Goal: Task Accomplishment & Management: Manage account settings

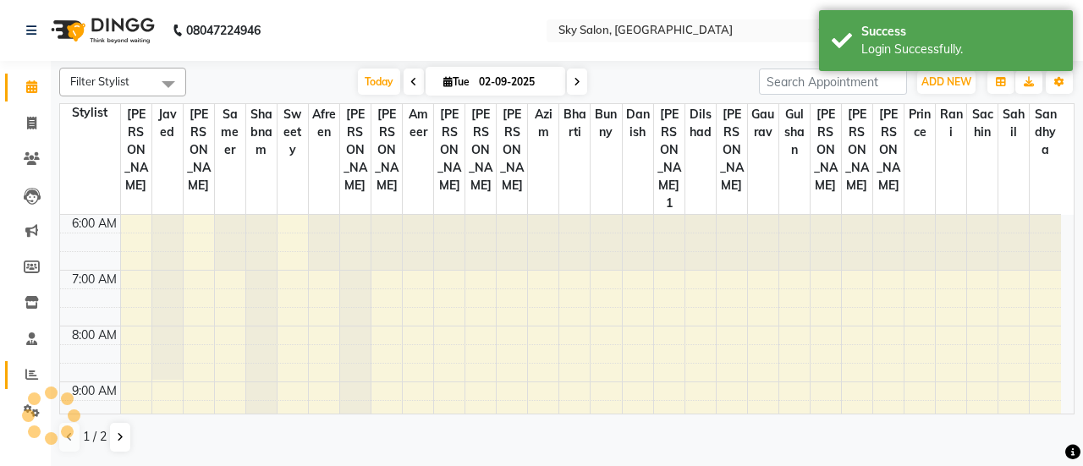
click at [27, 373] on icon at bounding box center [31, 374] width 13 height 13
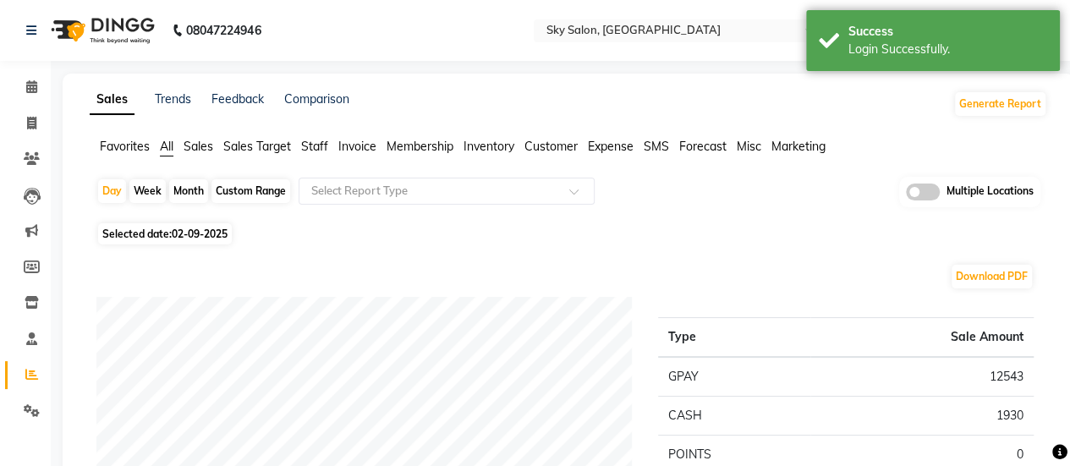
click at [316, 141] on span "Staff" at bounding box center [314, 146] width 27 height 15
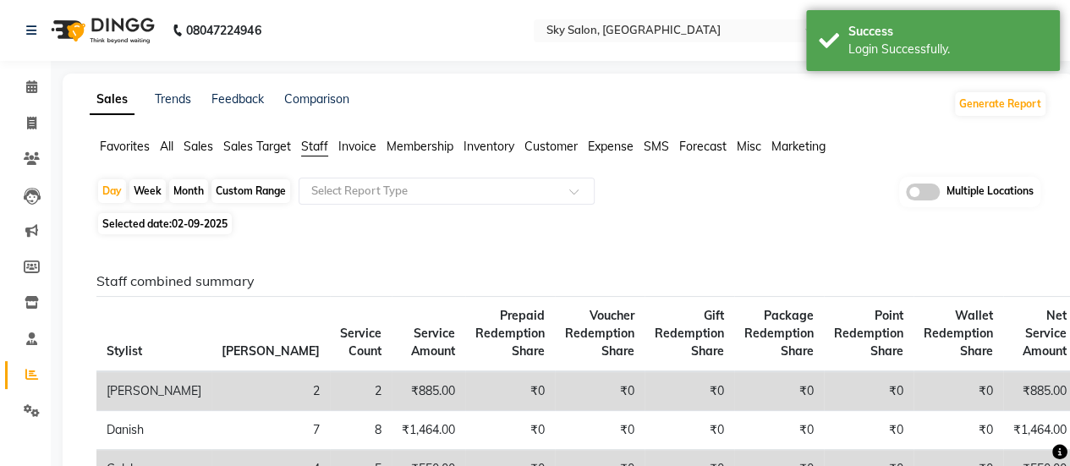
click at [190, 188] on div "Month" at bounding box center [188, 191] width 39 height 24
select select "9"
select select "2025"
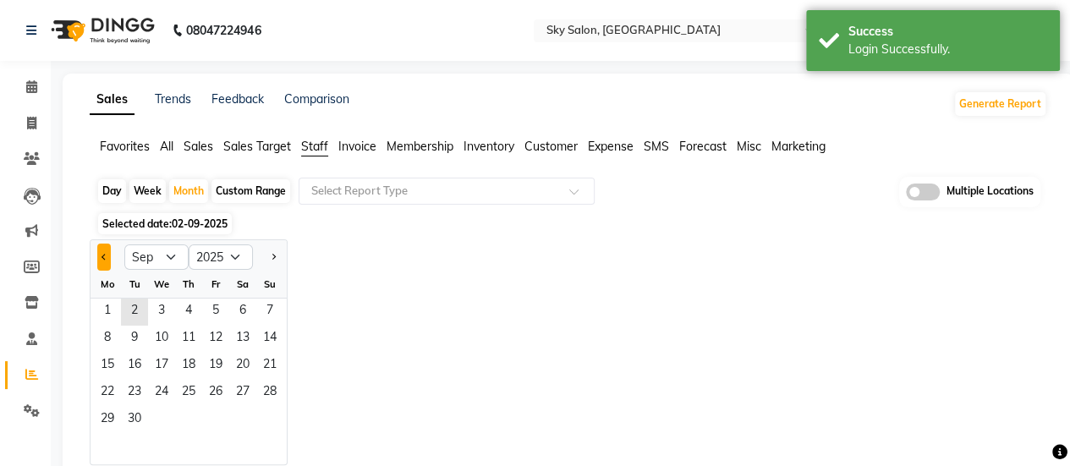
click at [107, 252] on button "Previous month" at bounding box center [104, 257] width 14 height 27
select select "8"
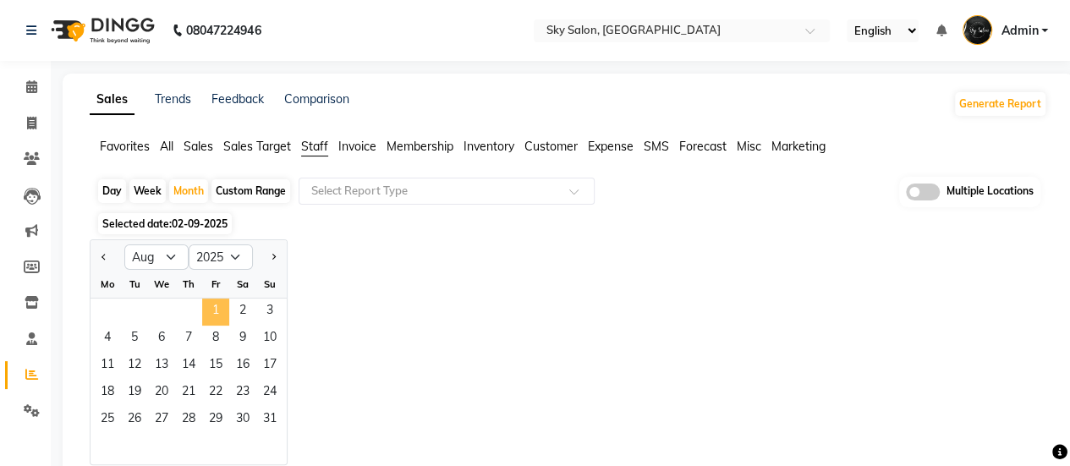
click at [217, 309] on span "1" at bounding box center [215, 312] width 27 height 27
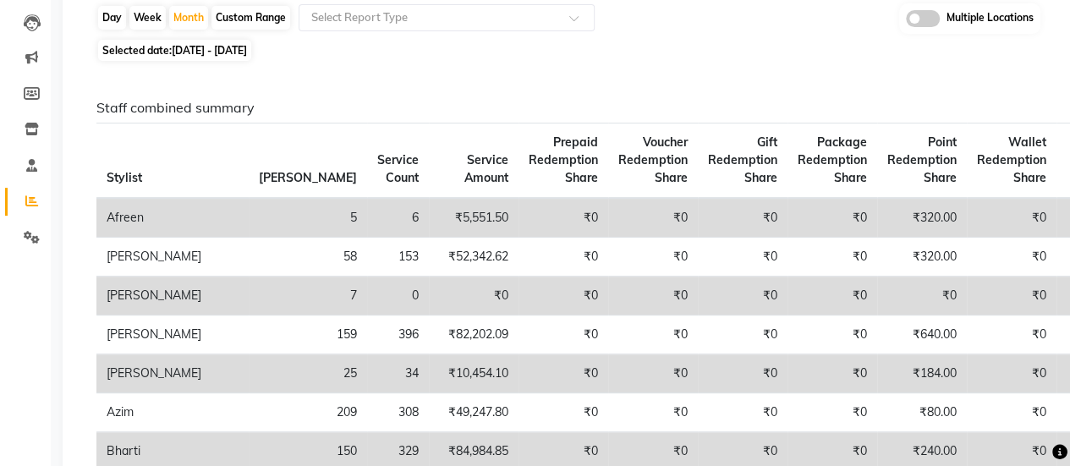
scroll to position [120, 0]
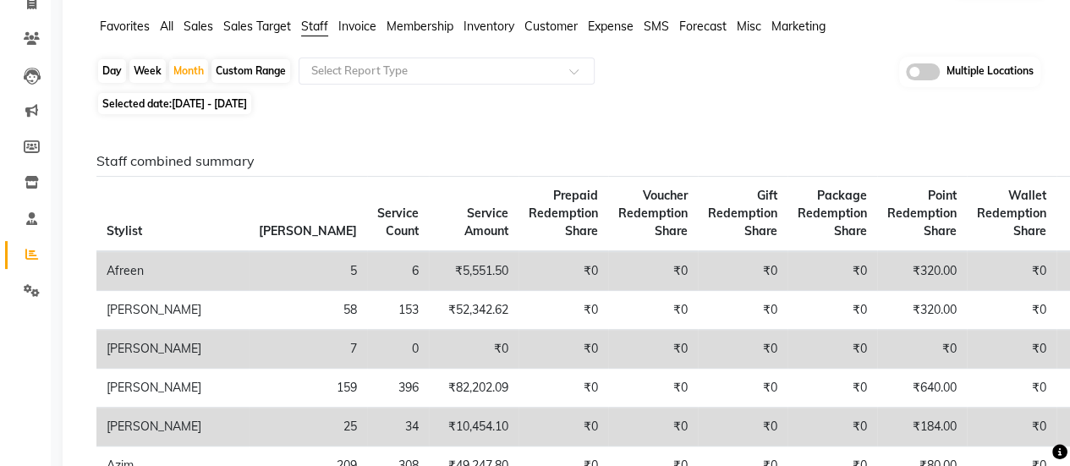
click at [574, 157] on h6 "Staff combined summary" at bounding box center [565, 161] width 938 height 16
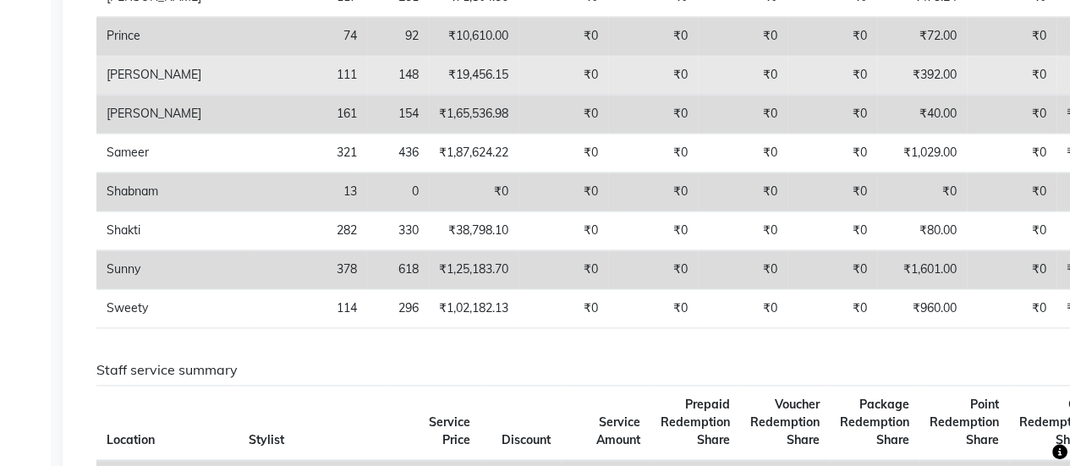
scroll to position [0, 0]
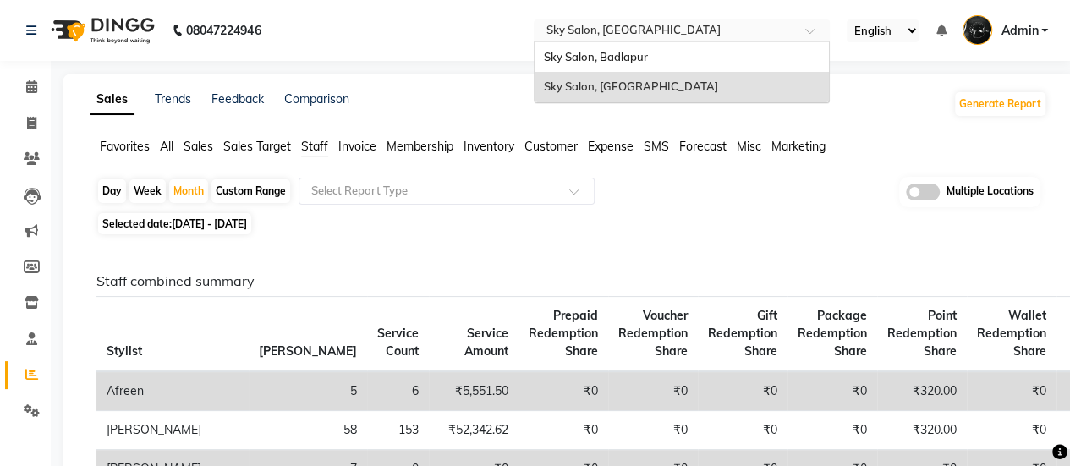
click at [623, 35] on input "text" at bounding box center [664, 32] width 245 height 17
click at [617, 54] on span "Sky Salon, Badlapur" at bounding box center [595, 57] width 104 height 14
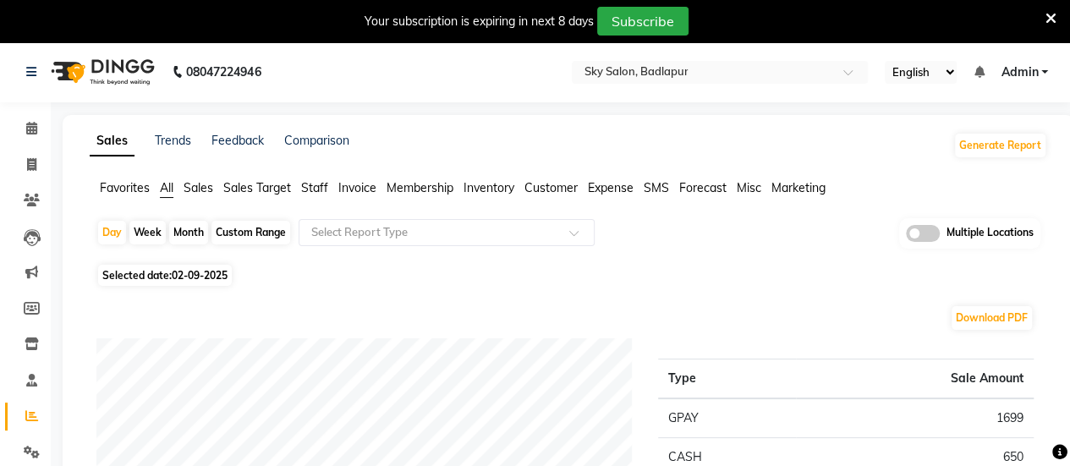
click at [327, 184] on span "Staff" at bounding box center [314, 187] width 27 height 15
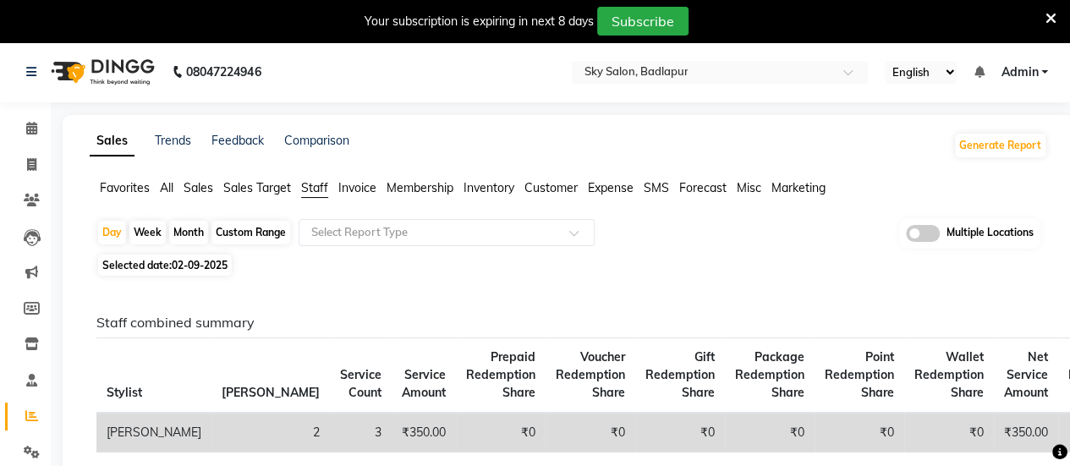
click at [195, 236] on div "Month" at bounding box center [188, 233] width 39 height 24
select select "9"
select select "2025"
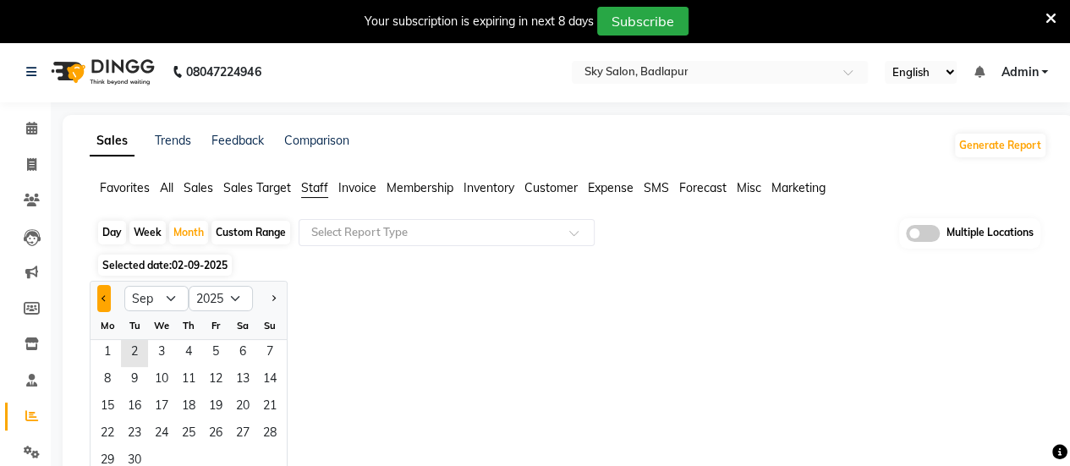
click at [106, 294] on button "Previous month" at bounding box center [104, 298] width 14 height 27
select select "8"
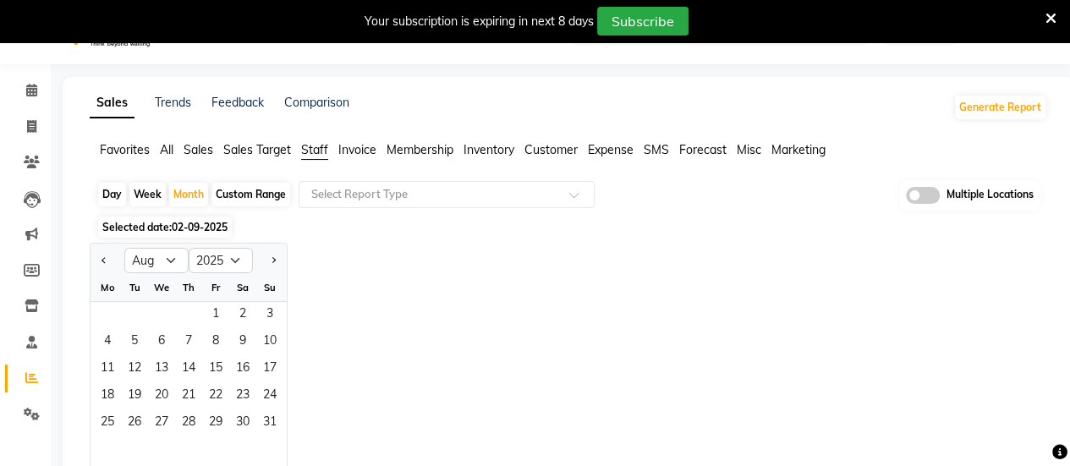
scroll to position [44, 0]
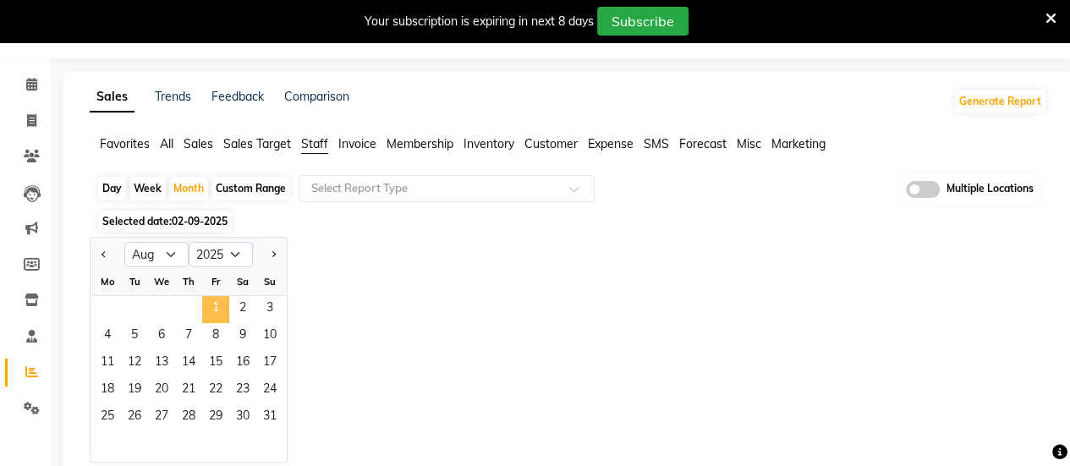
click at [223, 300] on span "1" at bounding box center [215, 309] width 27 height 27
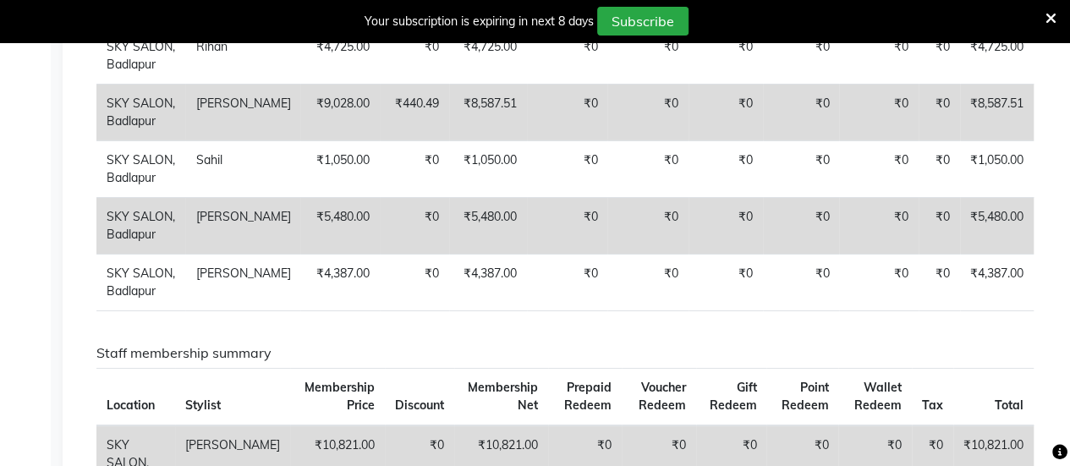
scroll to position [3017, 0]
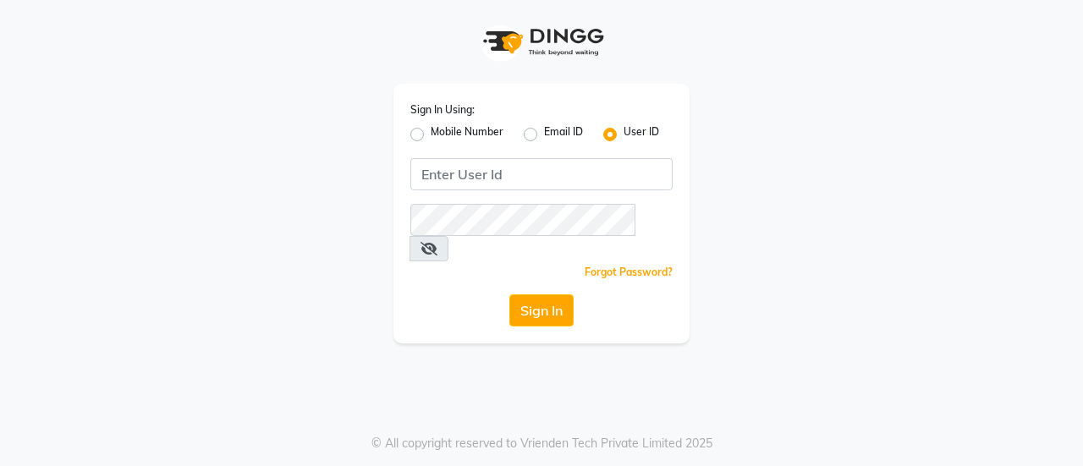
click at [431, 131] on label "Mobile Number" at bounding box center [467, 134] width 73 height 20
click at [431, 131] on input "Mobile Number" at bounding box center [436, 129] width 11 height 11
radio input "true"
radio input "false"
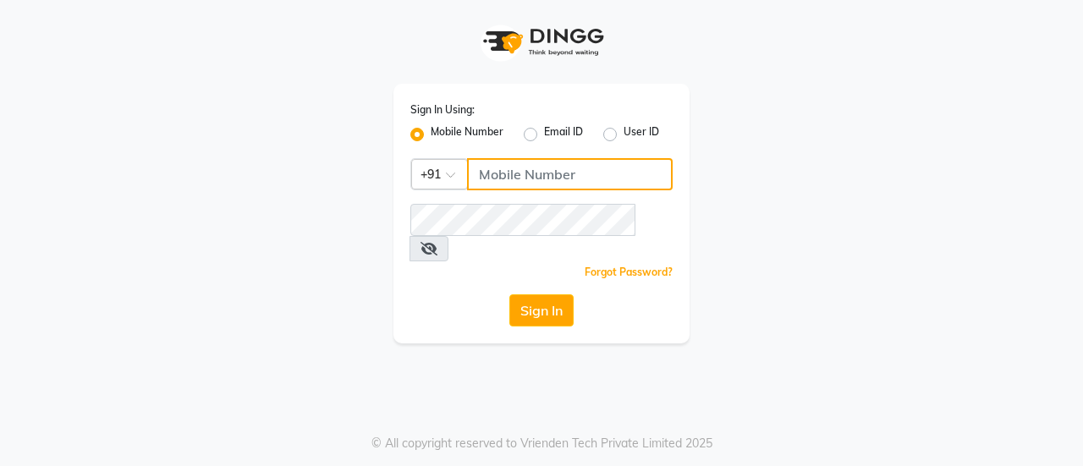
click at [497, 168] on input "Username" at bounding box center [570, 174] width 206 height 32
type input "9730385681"
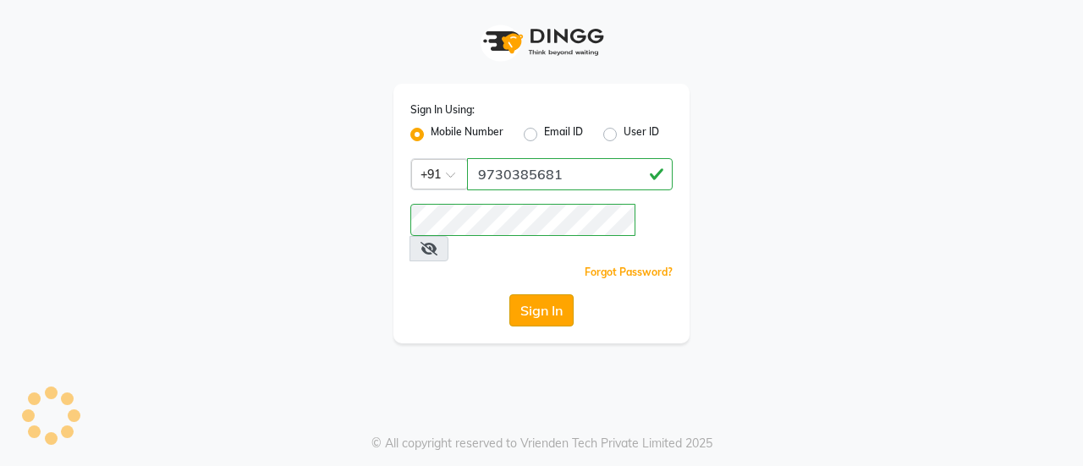
click at [536, 294] on button "Sign In" at bounding box center [541, 310] width 64 height 32
